Goal: Find specific page/section: Find specific page/section

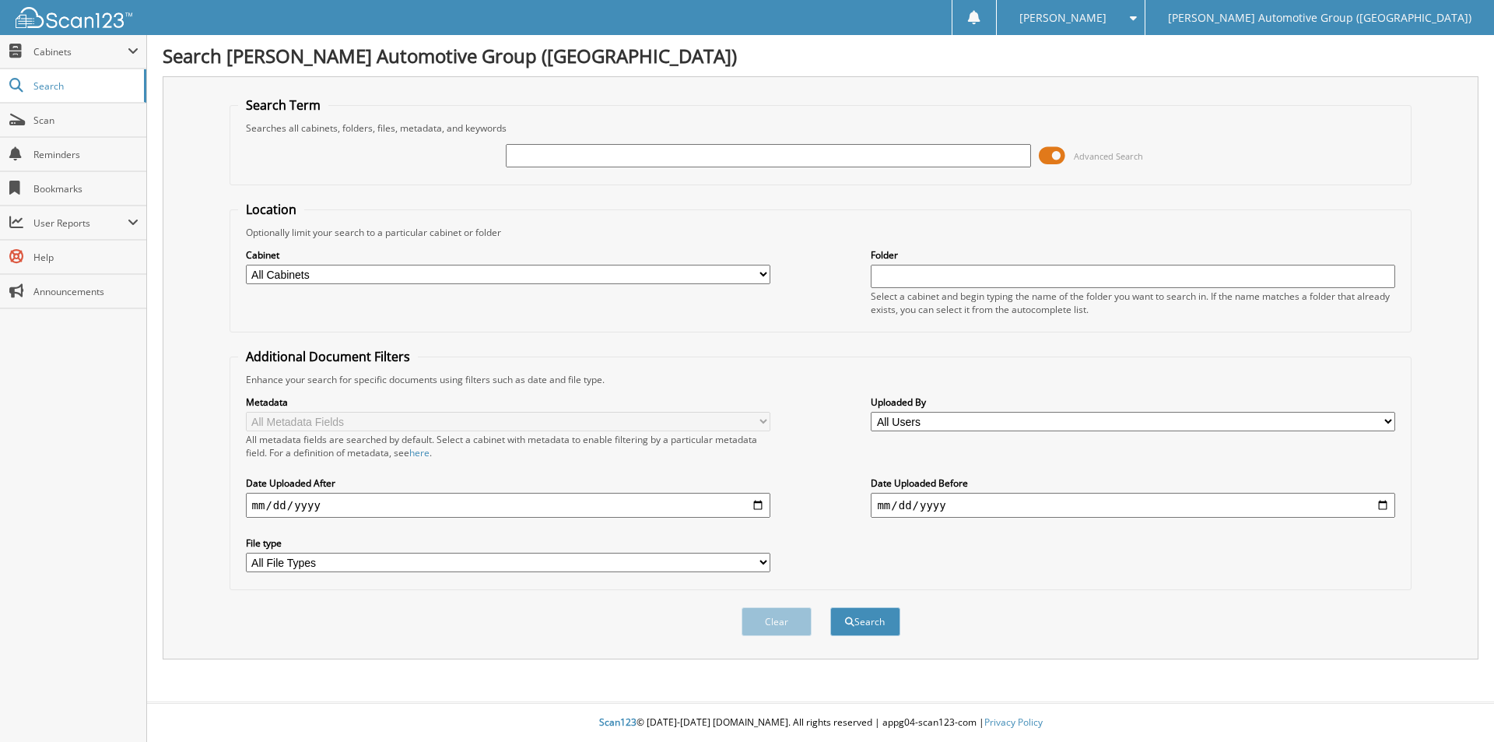
drag, startPoint x: 0, startPoint y: 0, endPoint x: 568, endPoint y: 155, distance: 588.8
click at [568, 155] on input "text" at bounding box center [768, 155] width 524 height 23
type input "jt501962"
click at [830, 607] on button "Search" at bounding box center [865, 621] width 70 height 29
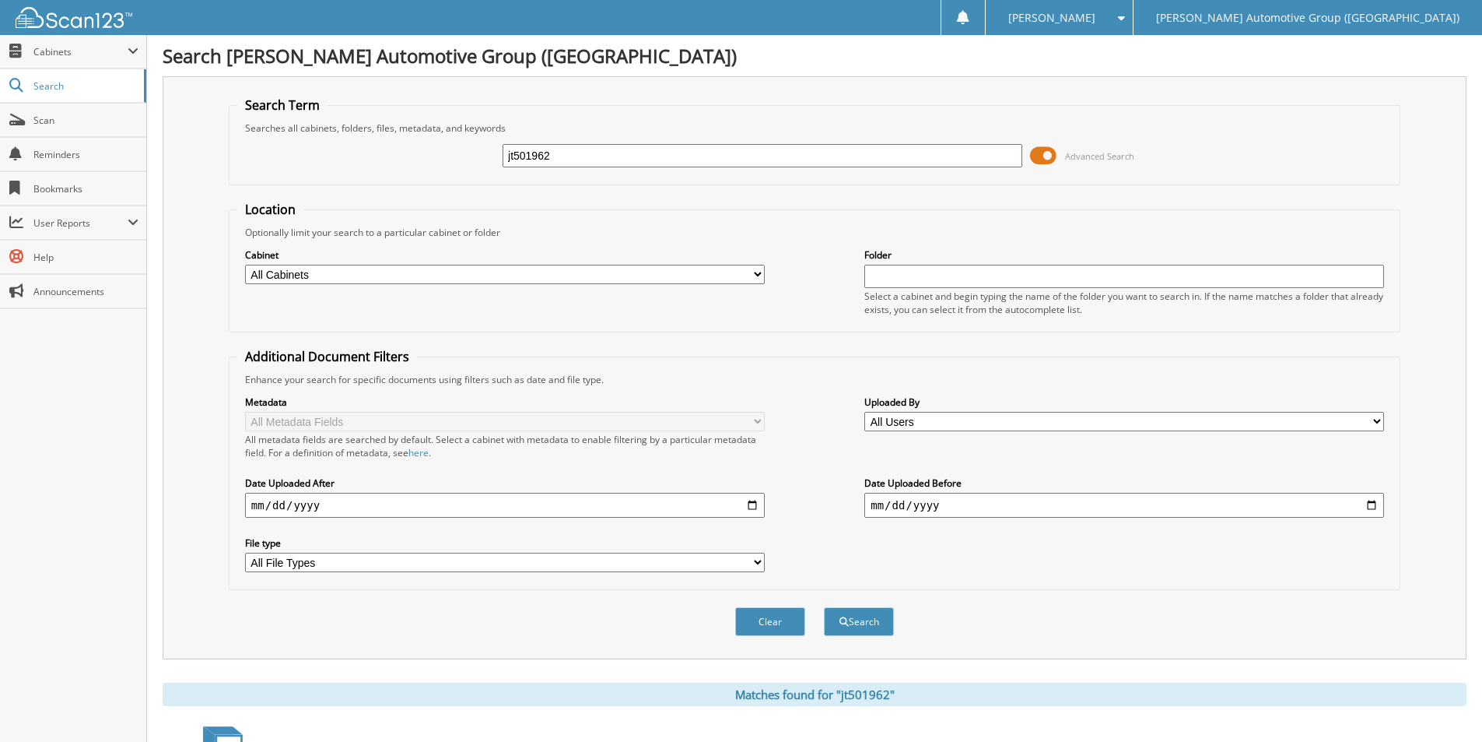
drag, startPoint x: 578, startPoint y: 159, endPoint x: 324, endPoint y: 158, distance: 254.4
click at [324, 158] on div "jt501962 Advanced Search" at bounding box center [814, 156] width 1155 height 42
type input "JT501962"
click at [824, 607] on button "Search" at bounding box center [859, 621] width 70 height 29
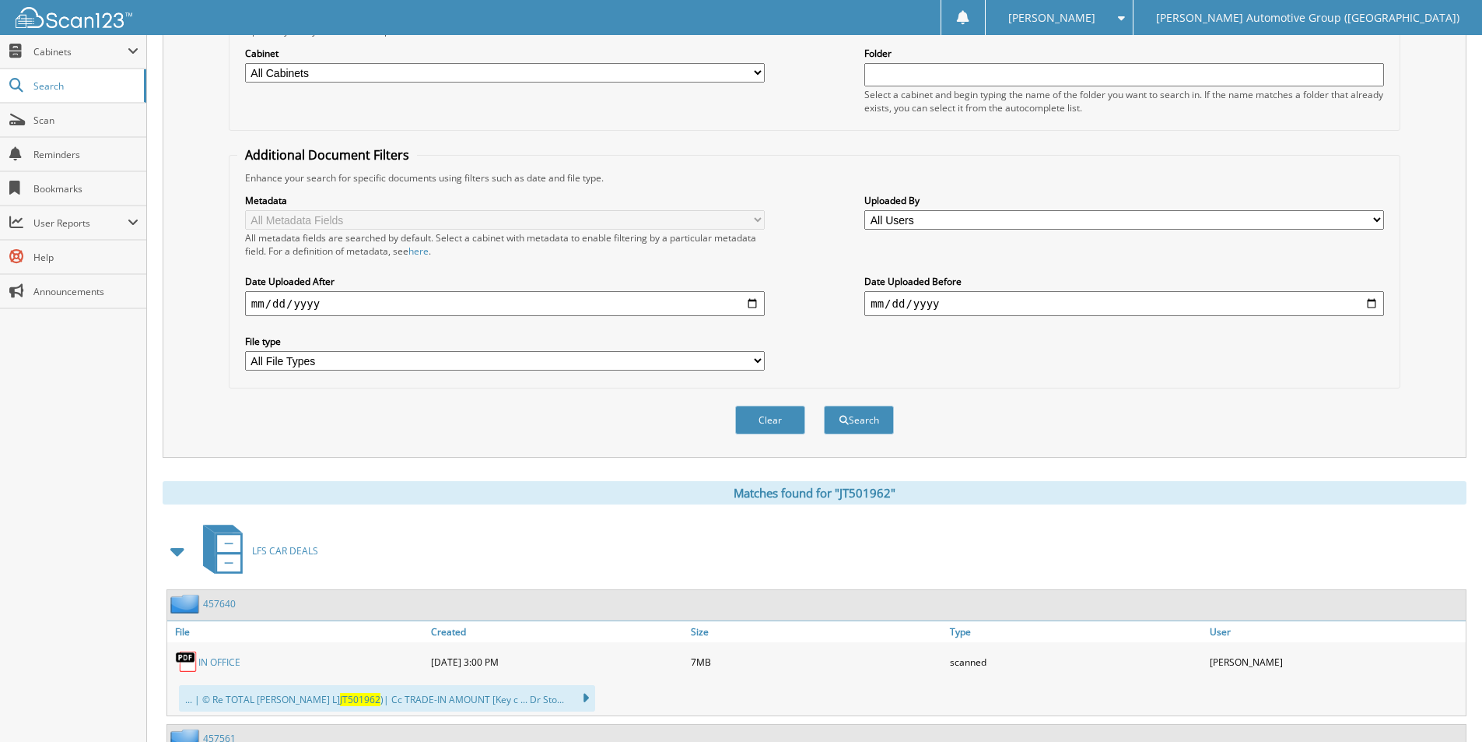
scroll to position [358, 0]
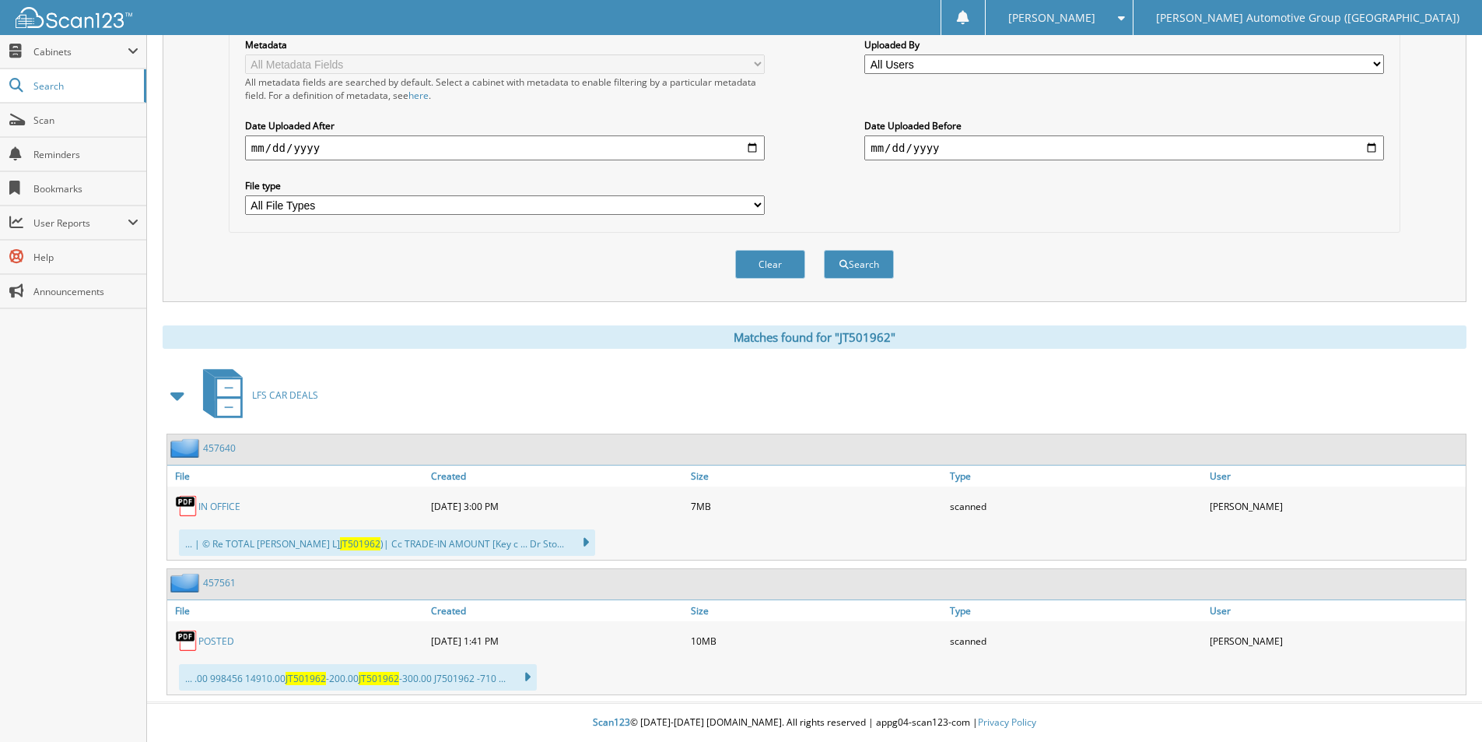
click at [219, 582] on link "457561" at bounding box center [219, 582] width 33 height 13
